Goal: Task Accomplishment & Management: Manage account settings

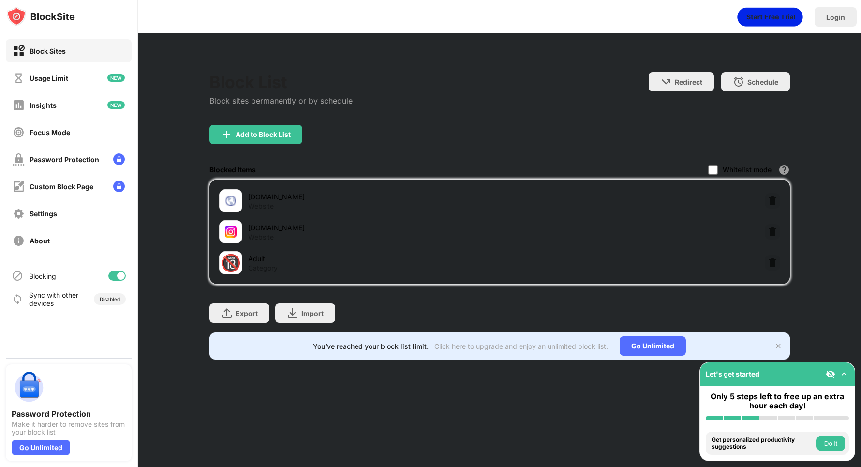
click at [713, 170] on div at bounding box center [713, 170] width 10 height 10
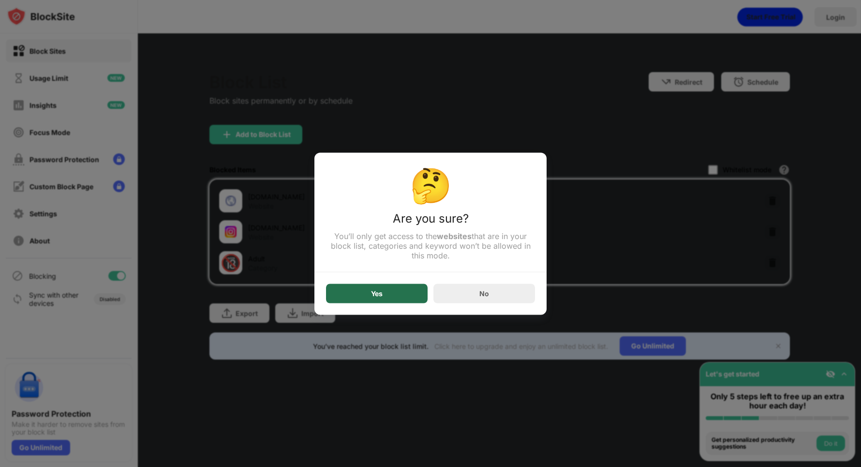
click at [372, 301] on div "Yes" at bounding box center [377, 292] width 102 height 19
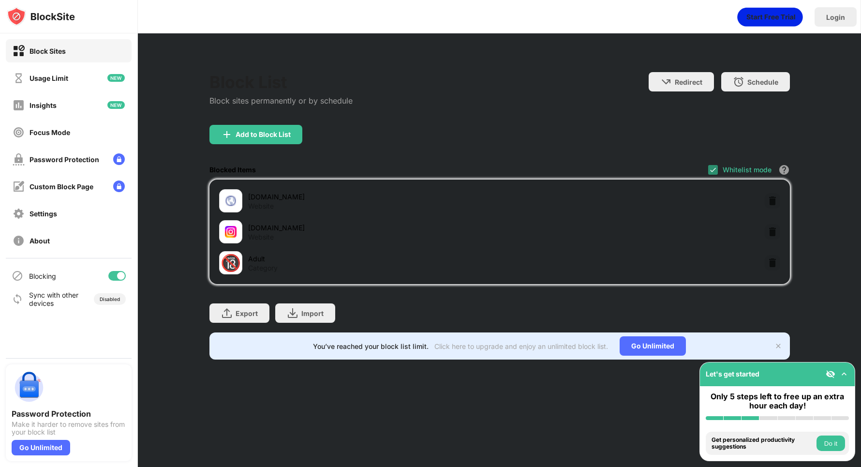
click at [715, 168] on img at bounding box center [713, 170] width 8 height 8
click at [709, 166] on div at bounding box center [713, 170] width 10 height 10
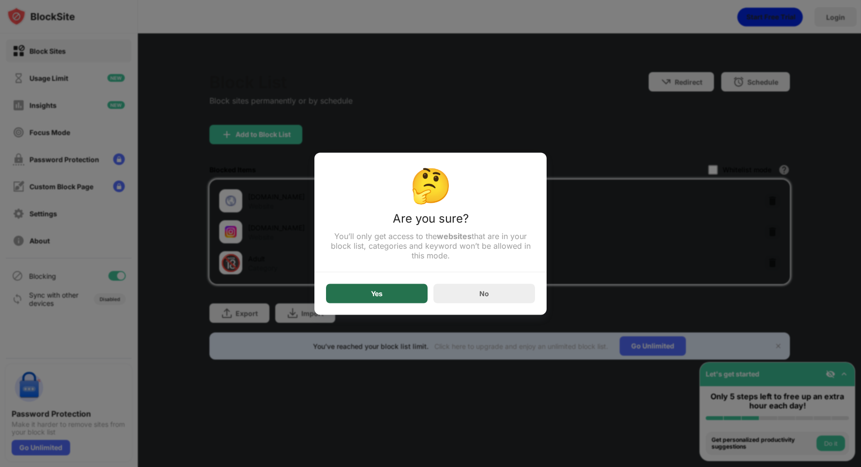
click at [403, 299] on div "Yes" at bounding box center [377, 292] width 102 height 19
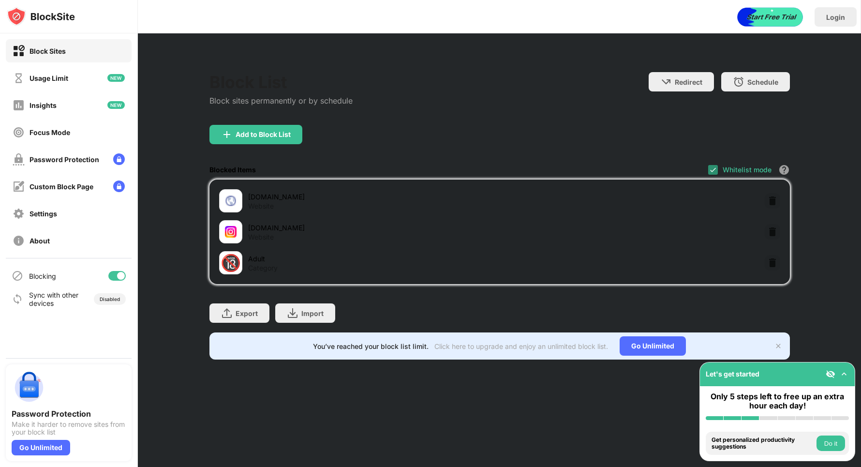
click at [711, 167] on img at bounding box center [713, 170] width 8 height 8
